Goal: Book appointment/travel/reservation

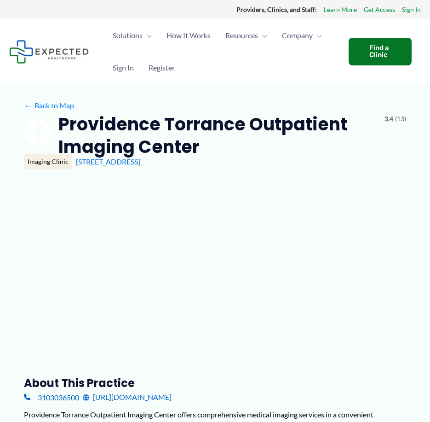
type input "**********"
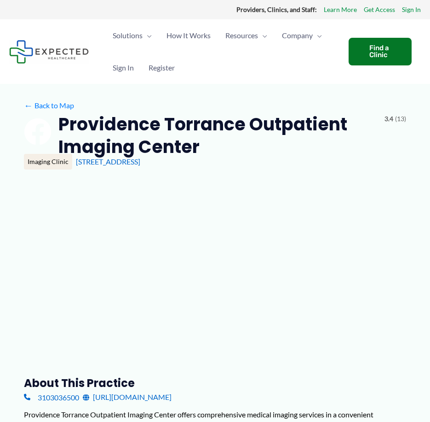
type input "**********"
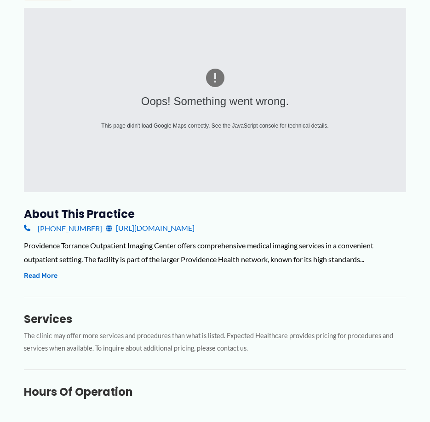
scroll to position [116, 0]
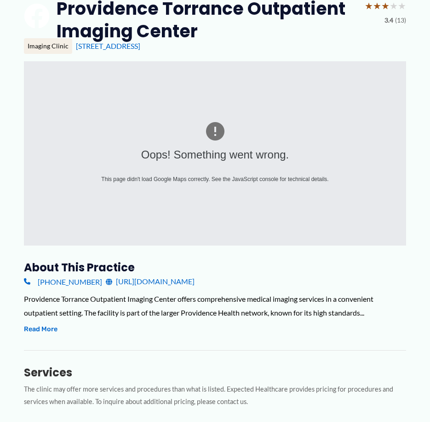
click at [187, 280] on link "[URL][DOMAIN_NAME]" at bounding box center [150, 281] width 89 height 14
